Goal: Information Seeking & Learning: Learn about a topic

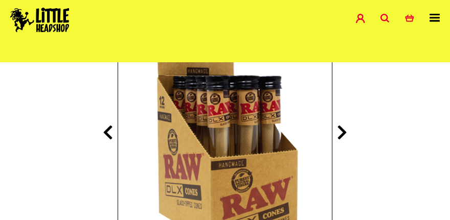
scroll to position [181, 0]
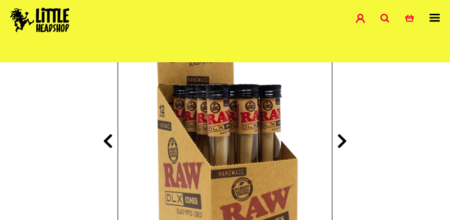
click at [341, 141] on icon at bounding box center [342, 141] width 10 height 16
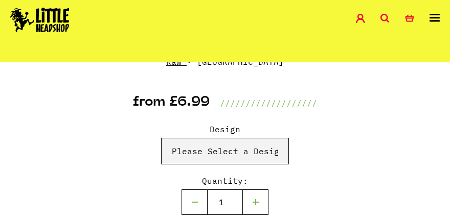
scroll to position [489, 0]
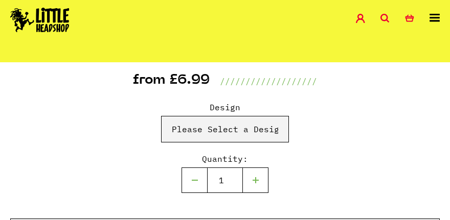
select select "1313"
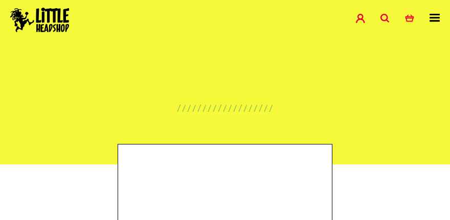
click at [432, 12] on div "Shop Special Offers Contact Blog Account Search 0 Basket" at bounding box center [225, 20] width 450 height 41
click at [432, 16] on icon at bounding box center [435, 18] width 10 height 8
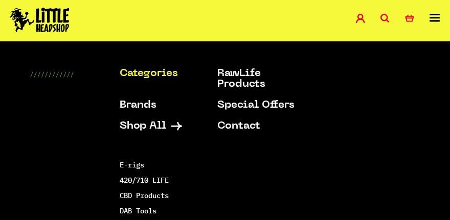
click at [153, 70] on link "Categories" at bounding box center [158, 74] width 77 height 11
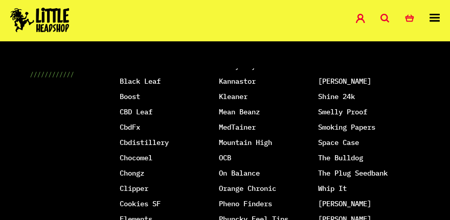
scroll to position [33, 0]
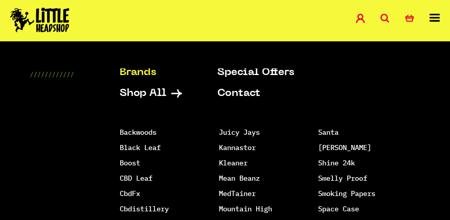
click at [154, 95] on ul "Categories Shop All Brands RawLife Products Special Offers Contact" at bounding box center [230, 73] width 220 height 74
click at [154, 99] on link "Shop All" at bounding box center [158, 93] width 77 height 11
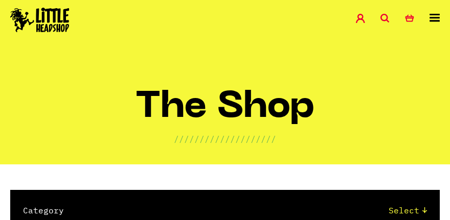
click at [434, 15] on icon at bounding box center [435, 18] width 10 height 8
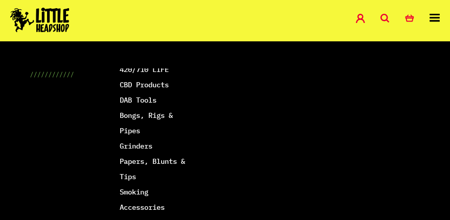
scroll to position [131, 0]
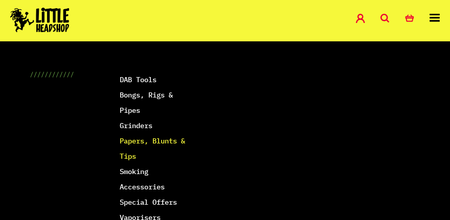
click at [167, 146] on link "Papers, Blunts & Tips" at bounding box center [152, 149] width 65 height 25
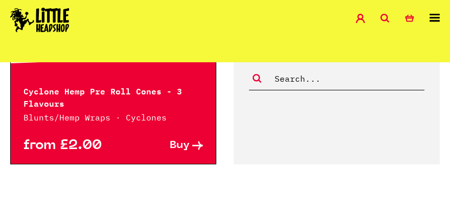
scroll to position [2876, 0]
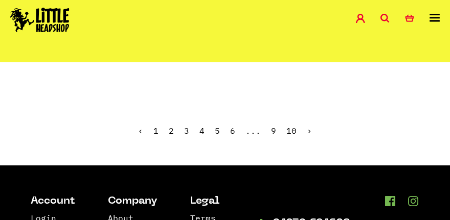
click at [172, 126] on link "2" at bounding box center [171, 131] width 5 height 10
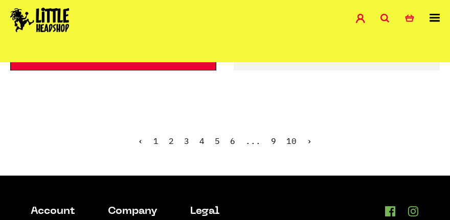
scroll to position [2927, 0]
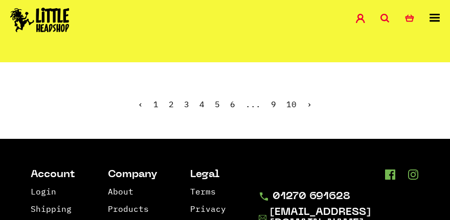
click at [188, 99] on link "3" at bounding box center [186, 104] width 5 height 10
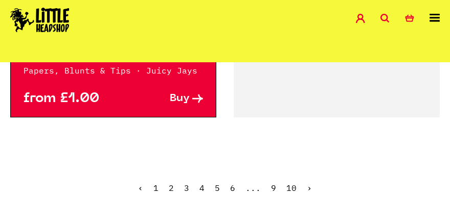
scroll to position [2852, 0]
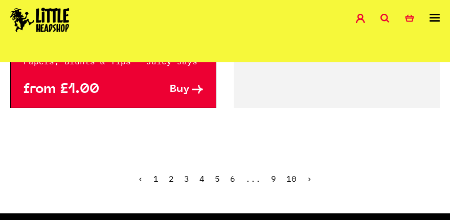
click at [307, 174] on link "›" at bounding box center [309, 179] width 5 height 10
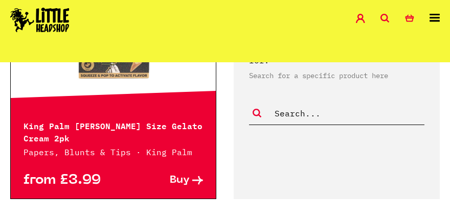
scroll to position [2862, 0]
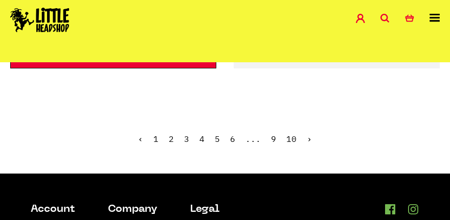
scroll to position [2841, 0]
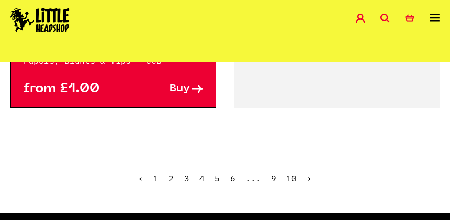
drag, startPoint x: 311, startPoint y: 159, endPoint x: 311, endPoint y: 150, distance: 8.2
click at [311, 164] on ul "‹ 1 2 3 4 5 6 ... 9 10 ›" at bounding box center [225, 186] width 450 height 44
click at [307, 173] on link "›" at bounding box center [309, 178] width 5 height 10
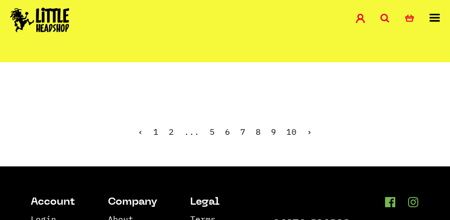
scroll to position [2902, 0]
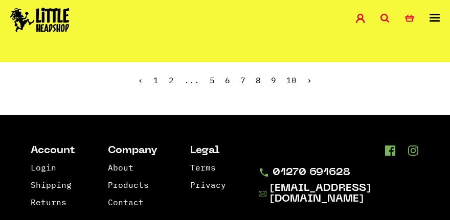
click at [307, 75] on link "›" at bounding box center [309, 80] width 5 height 10
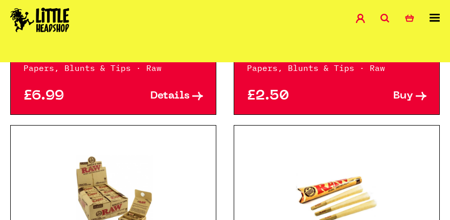
scroll to position [1922, 0]
